Goal: Navigation & Orientation: Find specific page/section

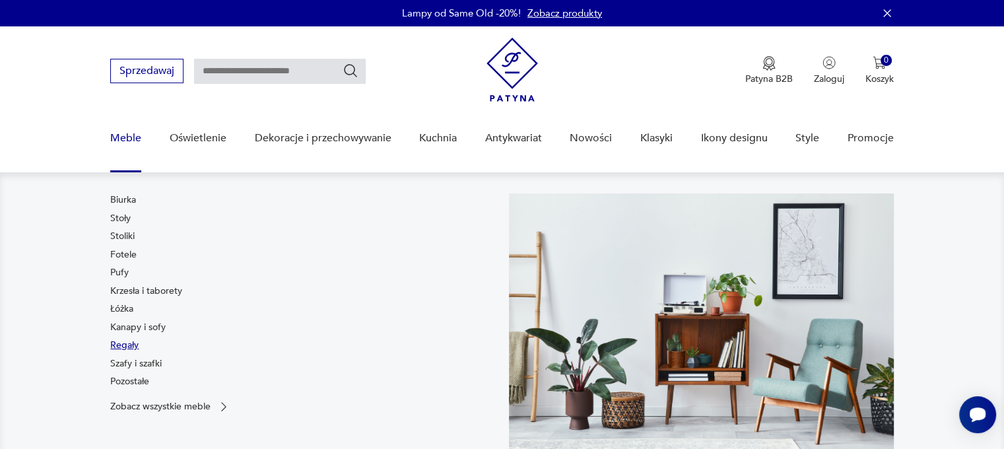
click at [126, 350] on link "Regały" at bounding box center [124, 345] width 28 height 13
click at [136, 331] on link "Kanapy i sofy" at bounding box center [137, 327] width 55 height 13
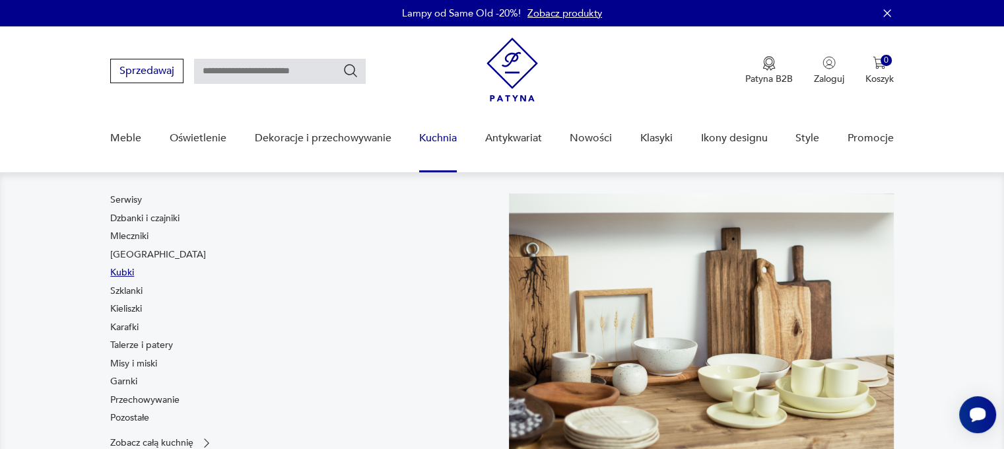
click at [125, 275] on link "Kubki" at bounding box center [122, 272] width 24 height 13
click at [122, 258] on link "[GEOGRAPHIC_DATA]" at bounding box center [158, 254] width 96 height 13
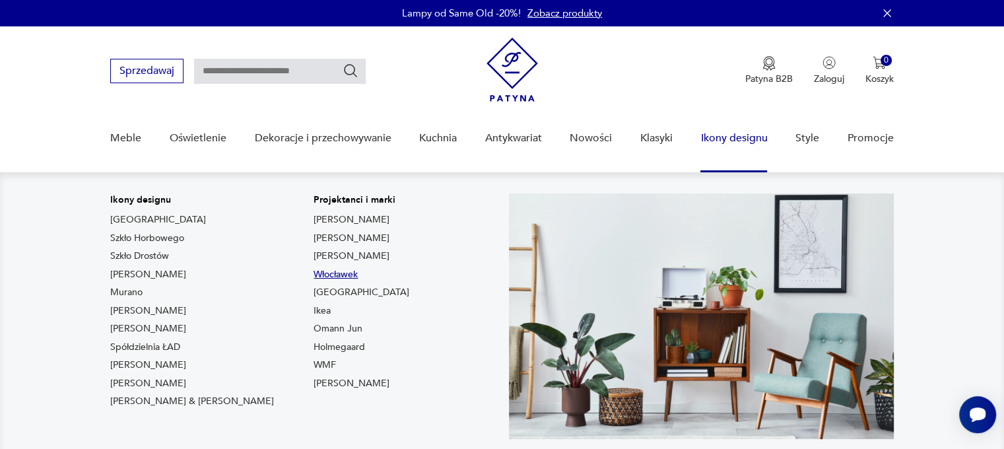
click at [314, 272] on link "Włocławek" at bounding box center [336, 274] width 44 height 13
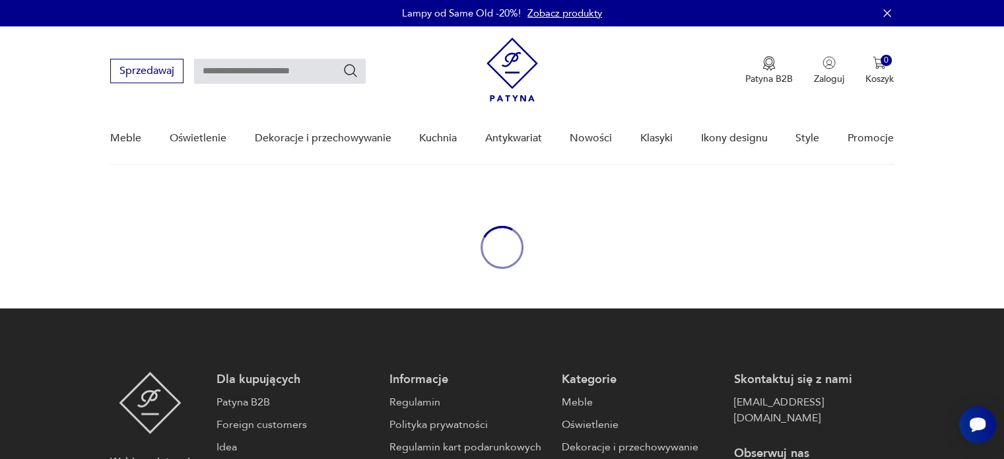
type input "*********"
